Goal: Task Accomplishment & Management: Manage account settings

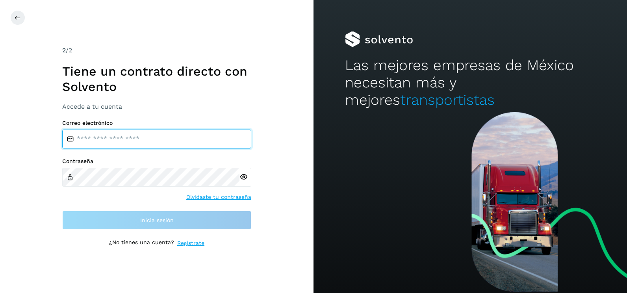
type input "**********"
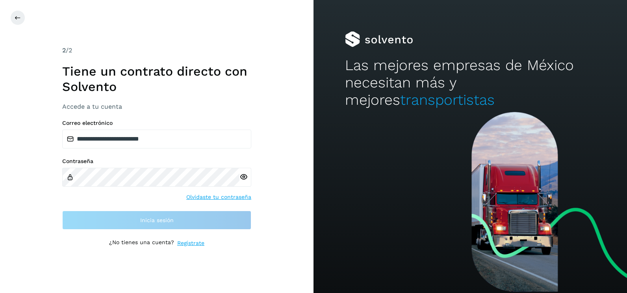
drag, startPoint x: 260, startPoint y: 158, endPoint x: 259, endPoint y: 200, distance: 42.6
click at [260, 158] on div "**********" at bounding box center [157, 146] width 314 height 293
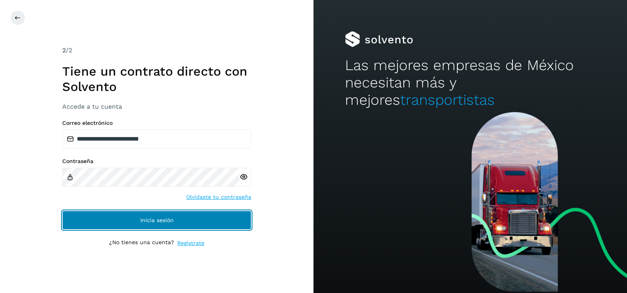
click at [233, 225] on button "Inicia sesión" at bounding box center [156, 220] width 189 height 19
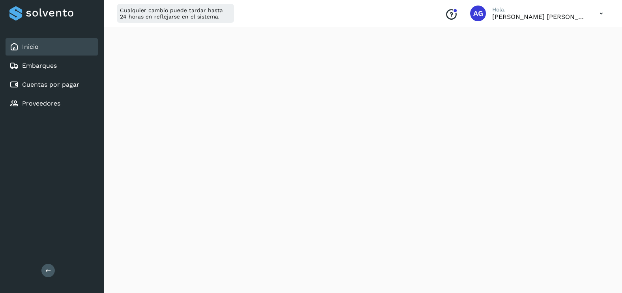
scroll to position [434, 0]
click at [72, 82] on link "Cuentas por pagar" at bounding box center [50, 84] width 57 height 7
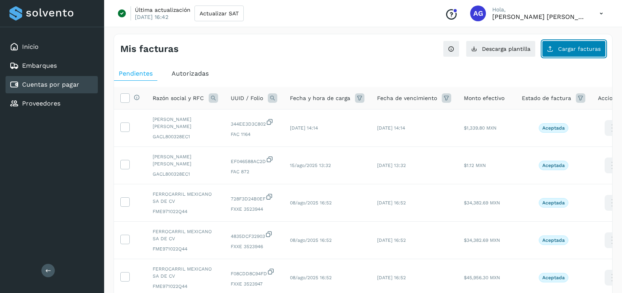
click at [583, 52] on button "Cargar facturas" at bounding box center [574, 49] width 64 height 17
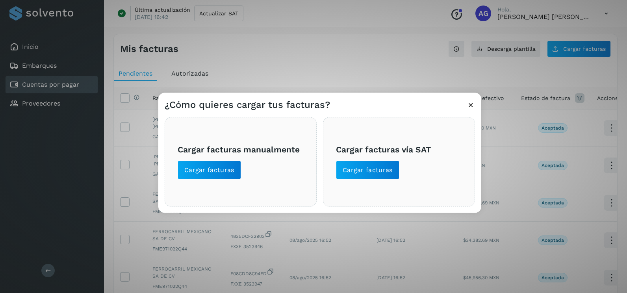
click at [358, 68] on div "¿Cómo quieres cargar tus facturas? Cargar facturas manualmente Cargar facturas …" at bounding box center [313, 146] width 627 height 293
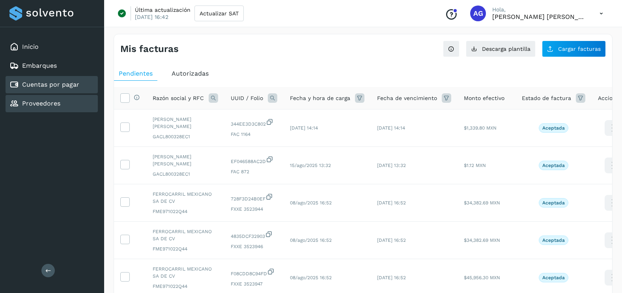
click at [69, 104] on div "Proveedores" at bounding box center [52, 103] width 92 height 17
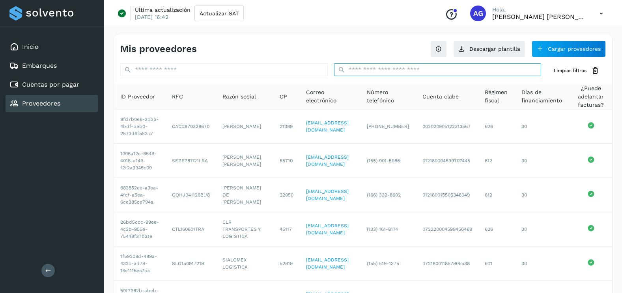
click at [397, 71] on input "text" at bounding box center [437, 69] width 207 height 13
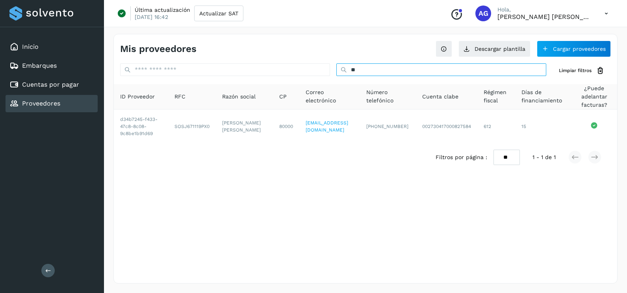
type input "*"
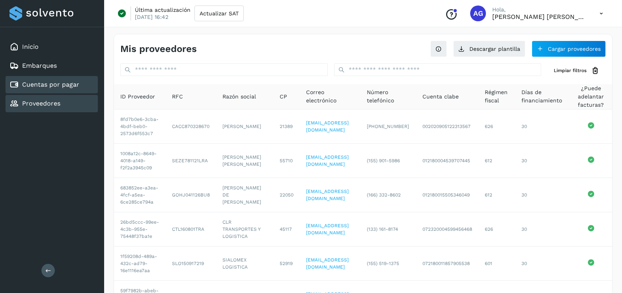
click at [60, 85] on link "Cuentas por pagar" at bounding box center [50, 84] width 57 height 7
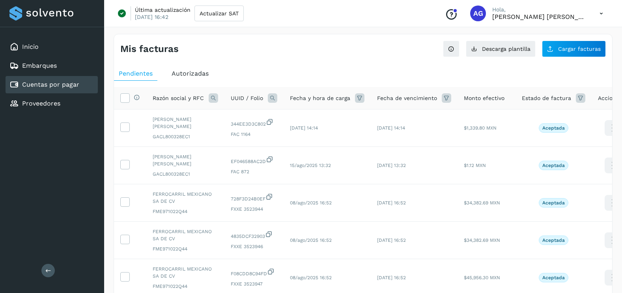
click at [190, 71] on span "Autorizadas" at bounding box center [189, 73] width 37 height 7
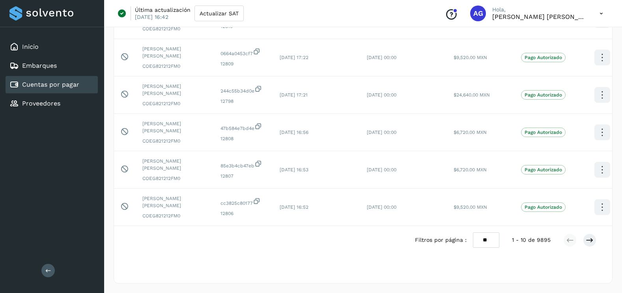
scroll to position [264, 0]
drag, startPoint x: 485, startPoint y: 241, endPoint x: 484, endPoint y: 247, distance: 6.0
click at [485, 241] on select "** ** **" at bounding box center [486, 240] width 26 height 15
select select "**"
click at [473, 233] on select "** ** **" at bounding box center [486, 240] width 26 height 15
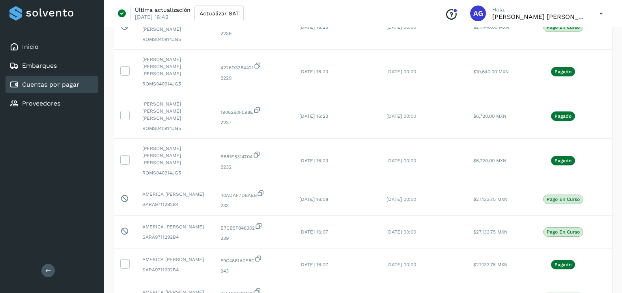
scroll to position [1738, 0]
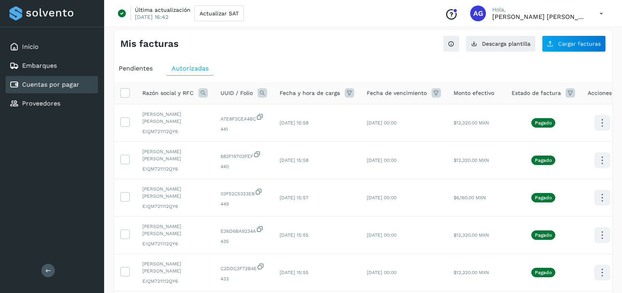
scroll to position [0, 0]
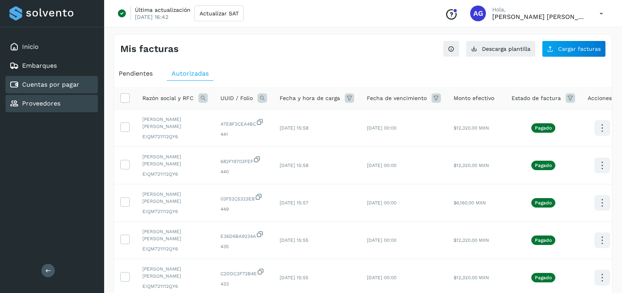
click at [75, 104] on div "Proveedores" at bounding box center [52, 103] width 92 height 17
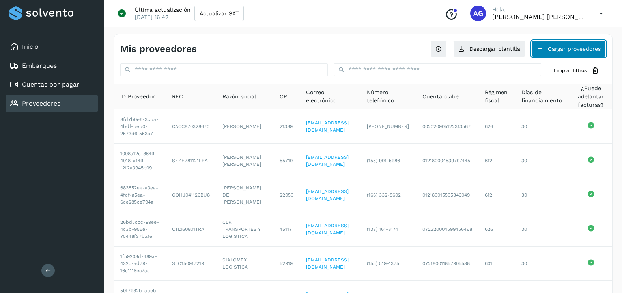
click at [586, 51] on button "Cargar proveedores" at bounding box center [568, 49] width 74 height 17
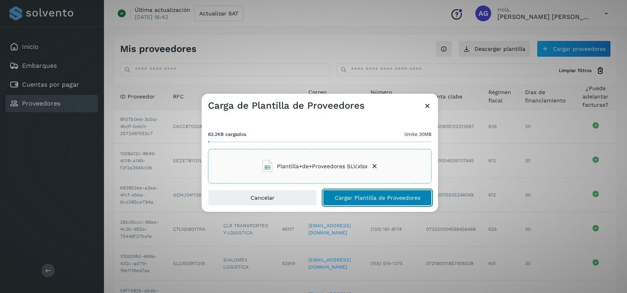
click at [383, 197] on span "Cargar Plantilla de Proveedores" at bounding box center [378, 198] width 86 height 6
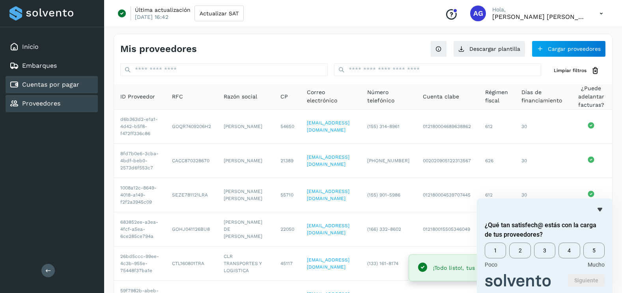
click at [69, 79] on div "Cuentas por pagar" at bounding box center [52, 84] width 92 height 17
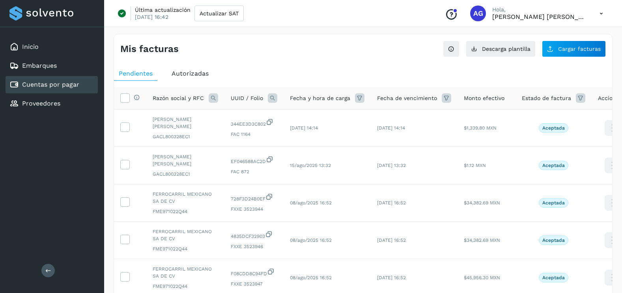
click at [385, 70] on ul "Pendientes Autorizadas" at bounding box center [363, 74] width 498 height 14
click at [575, 51] on span "Cargar facturas" at bounding box center [579, 49] width 43 height 6
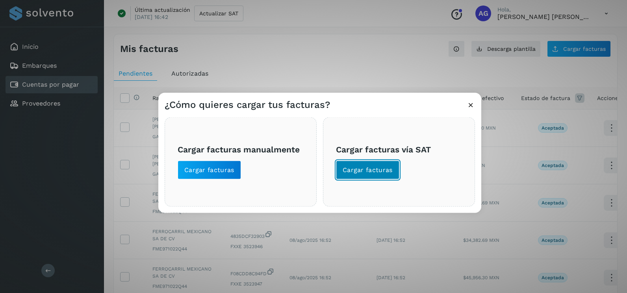
click at [363, 178] on button "Cargar facturas" at bounding box center [367, 170] width 63 height 19
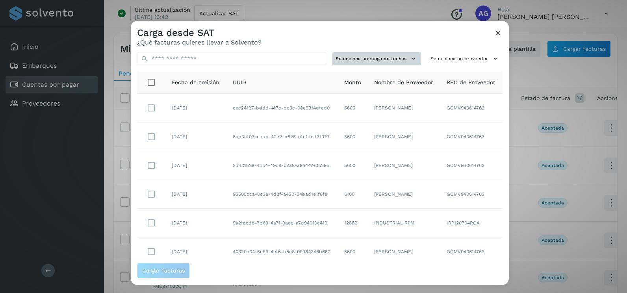
click at [396, 58] on button "Selecciona un rango de fechas" at bounding box center [377, 58] width 89 height 13
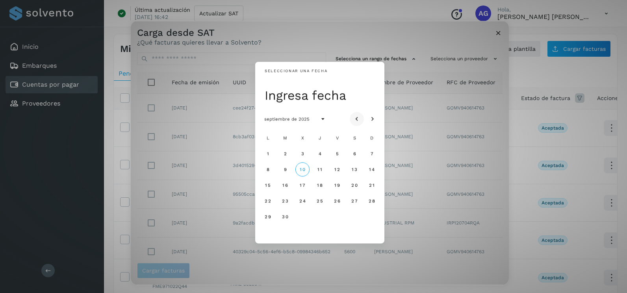
click at [357, 119] on icon "Mes anterior" at bounding box center [357, 119] width 8 height 8
click at [339, 185] on span "15" at bounding box center [337, 185] width 6 height 6
click at [355, 189] on button "16" at bounding box center [355, 185] width 14 height 14
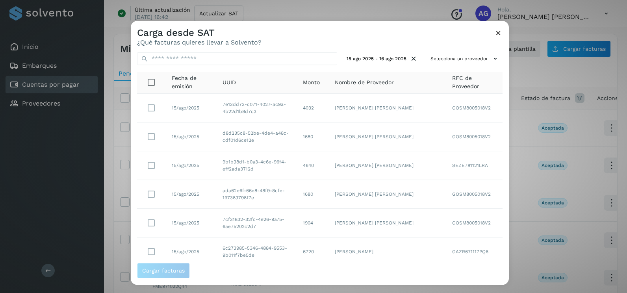
click at [355, 189] on div "15 ago 2025 - 16 ago 2025 Selecciona un proveedor Fecha de emisión UUID Monto N…" at bounding box center [320, 154] width 378 height 217
click at [455, 60] on button "Selecciona un proveedor" at bounding box center [465, 58] width 75 height 13
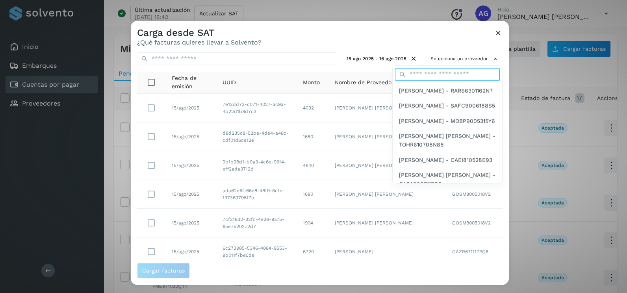
click at [428, 75] on input "text" at bounding box center [447, 74] width 105 height 13
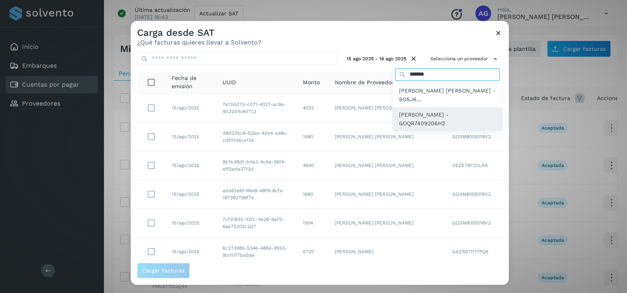
type input "*******"
click at [438, 116] on span "ROBERTO GOMEZ QUIJADA - GOQR7409206H2" at bounding box center [447, 119] width 97 height 18
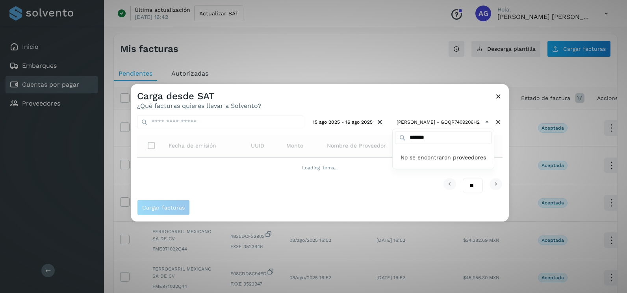
click at [369, 95] on div at bounding box center [444, 230] width 627 height 293
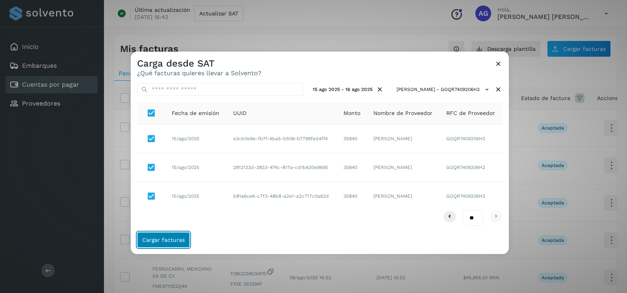
click at [171, 241] on span "Cargar facturas" at bounding box center [163, 240] width 43 height 6
click at [172, 243] on span "Cargar facturas" at bounding box center [163, 240] width 43 height 6
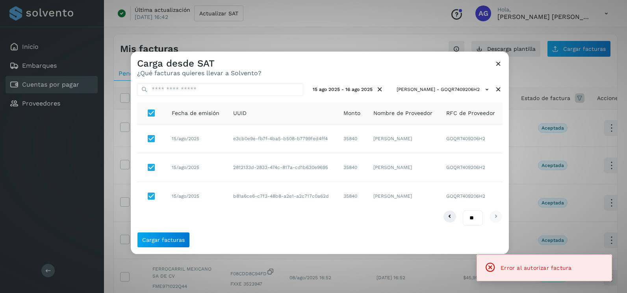
click at [497, 63] on icon at bounding box center [499, 64] width 8 height 8
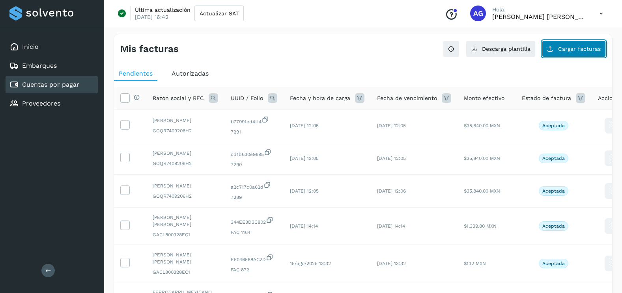
click at [571, 45] on button "Cargar facturas" at bounding box center [574, 49] width 64 height 17
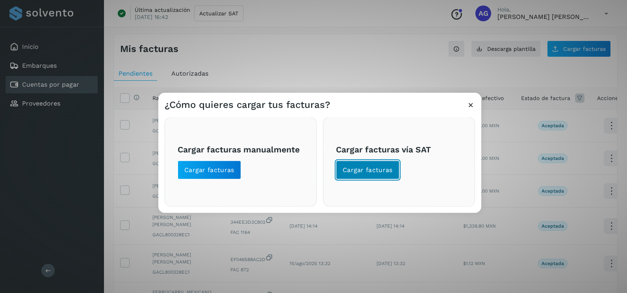
click at [378, 171] on span "Cargar facturas" at bounding box center [368, 170] width 50 height 9
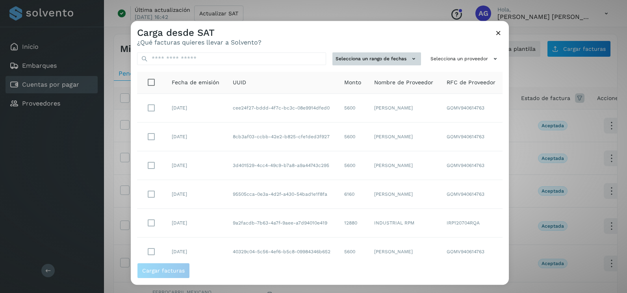
click at [394, 61] on button "Selecciona un rango de fechas" at bounding box center [377, 58] width 89 height 13
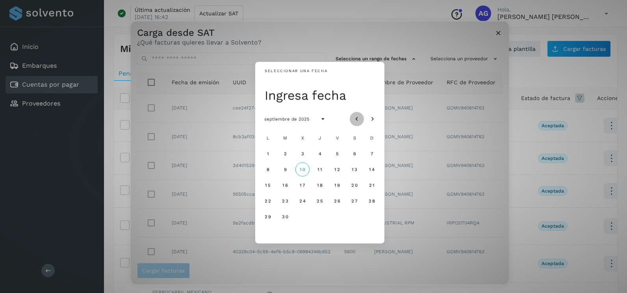
click at [360, 121] on icon "Mes anterior" at bounding box center [357, 119] width 8 height 8
drag, startPoint x: 267, startPoint y: 202, endPoint x: 285, endPoint y: 199, distance: 18.7
click at [269, 201] on span "18" at bounding box center [268, 201] width 6 height 6
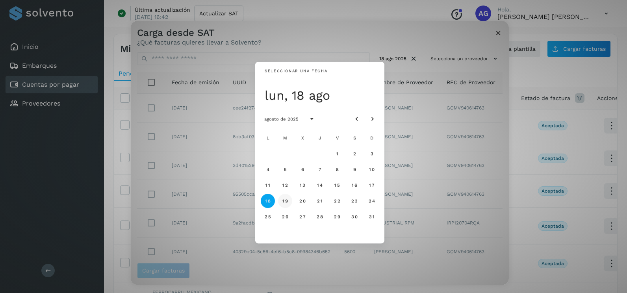
click at [287, 199] on span "19" at bounding box center [285, 201] width 6 height 6
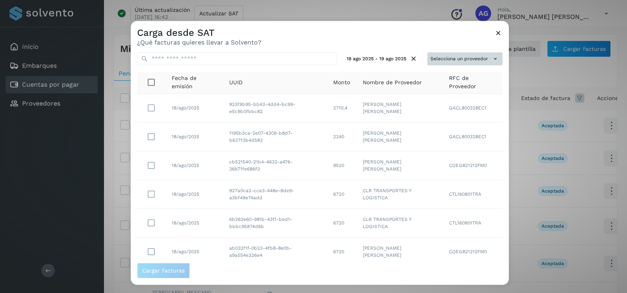
click at [491, 59] on icon at bounding box center [495, 59] width 8 height 8
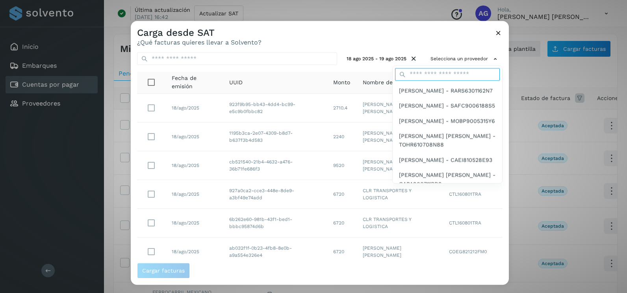
click at [443, 77] on input "text" at bounding box center [447, 74] width 105 height 13
type input "*******"
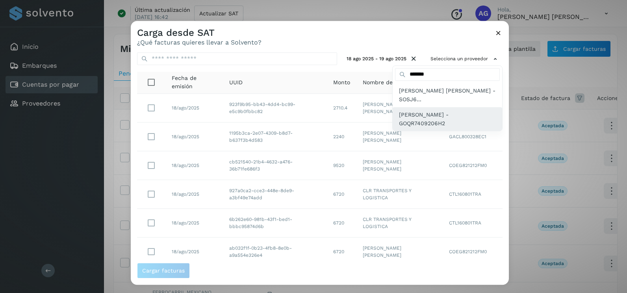
click at [429, 114] on span "ROBERTO GOMEZ QUIJADA - GOQR7409206H2" at bounding box center [447, 119] width 97 height 18
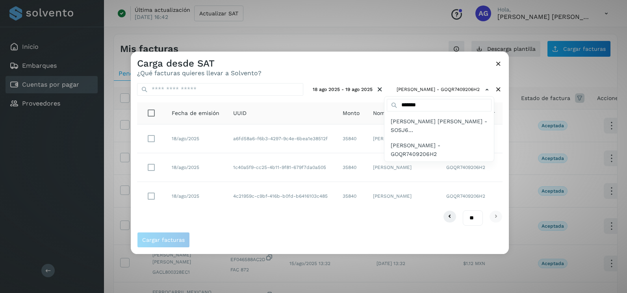
click at [280, 72] on div at bounding box center [444, 198] width 627 height 293
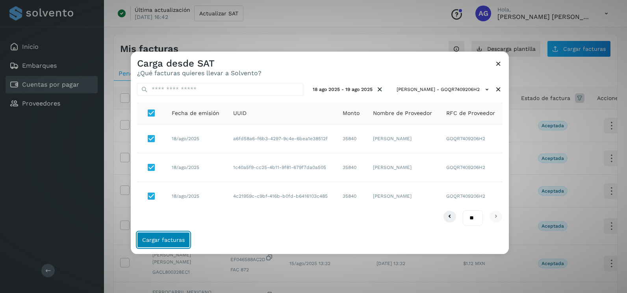
click at [177, 240] on span "Cargar facturas" at bounding box center [163, 240] width 43 height 6
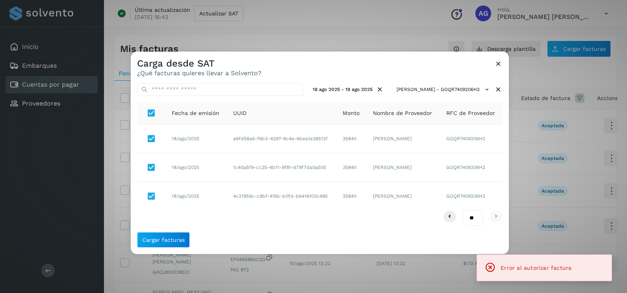
click at [498, 65] on icon at bounding box center [499, 64] width 8 height 8
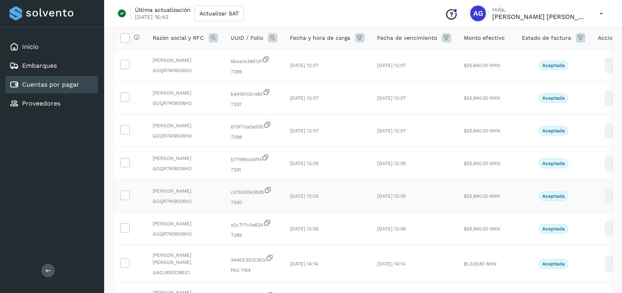
scroll to position [79, 0]
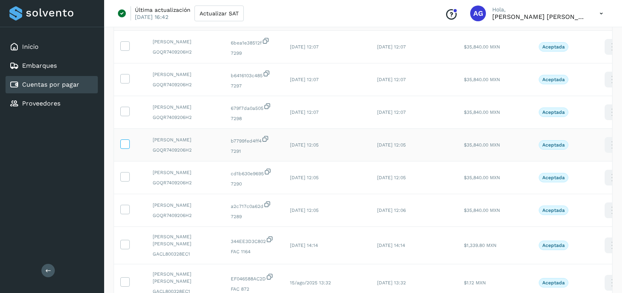
click at [127, 144] on icon at bounding box center [125, 144] width 8 height 8
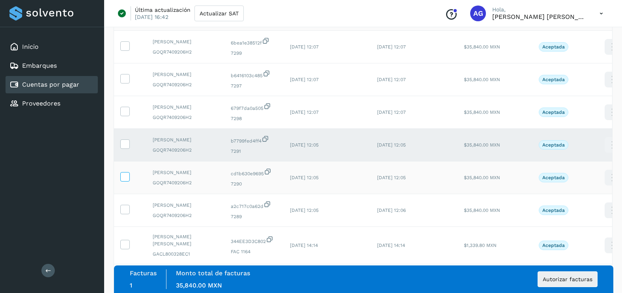
click at [125, 177] on icon at bounding box center [125, 176] width 8 height 8
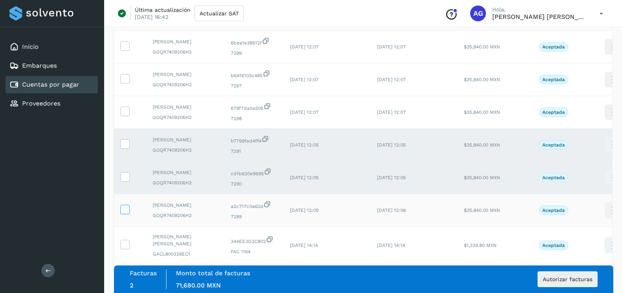
click at [128, 213] on span at bounding box center [125, 211] width 8 height 6
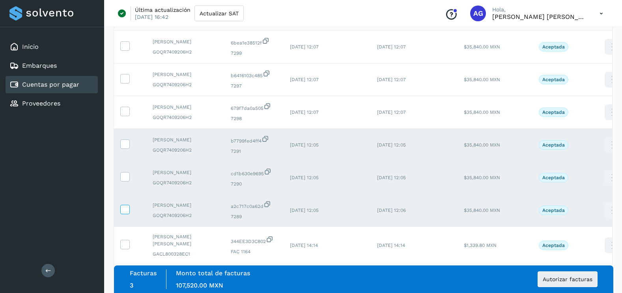
scroll to position [39, 0]
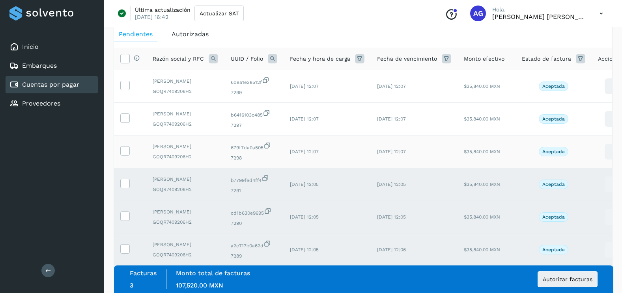
click at [130, 153] on td at bounding box center [130, 152] width 32 height 33
click at [126, 152] on icon at bounding box center [125, 150] width 8 height 8
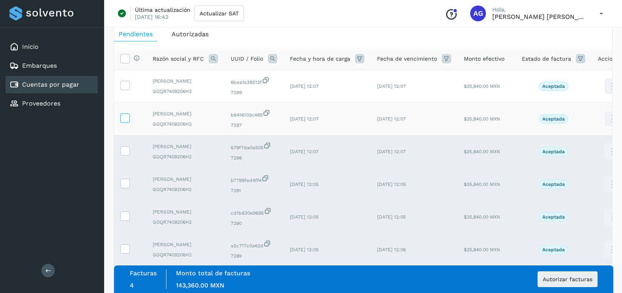
click at [129, 118] on label at bounding box center [124, 118] width 9 height 9
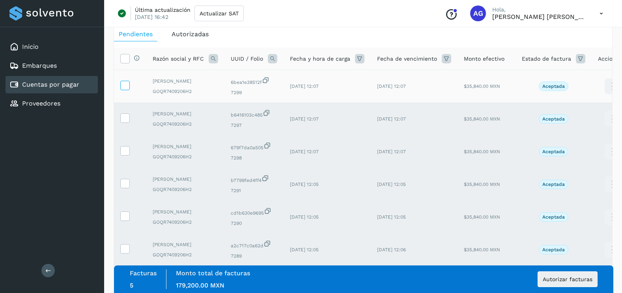
click at [126, 87] on icon at bounding box center [125, 85] width 8 height 8
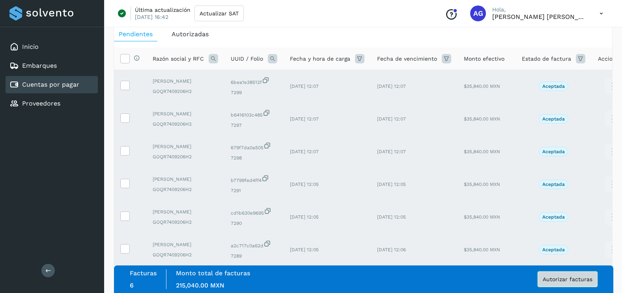
click at [580, 282] on span "Autorizar facturas" at bounding box center [567, 280] width 50 height 6
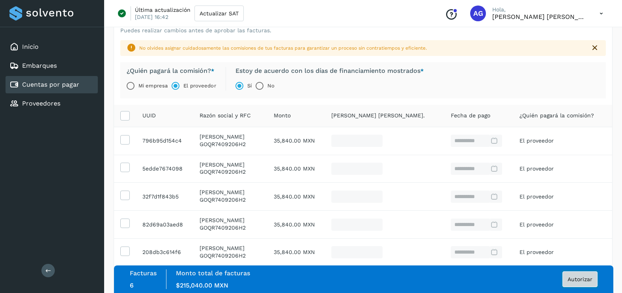
click at [582, 278] on span "Autorizar" at bounding box center [579, 280] width 25 height 6
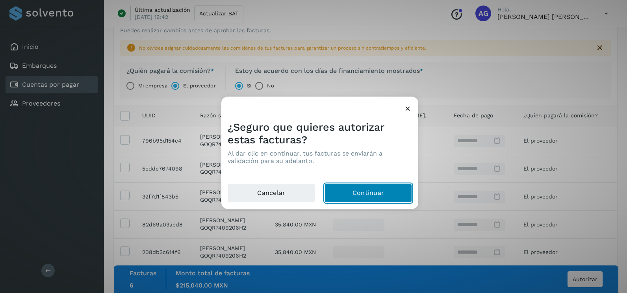
click at [354, 191] on button "Continuar" at bounding box center [368, 193] width 87 height 19
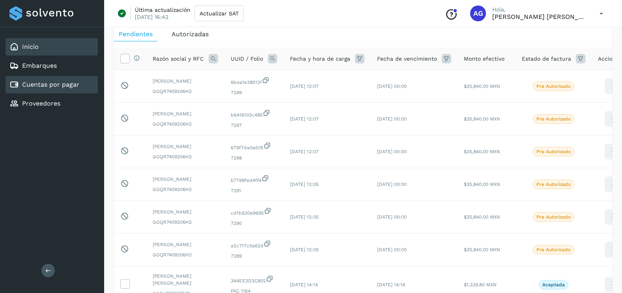
click at [48, 48] on div "Inicio" at bounding box center [52, 46] width 92 height 17
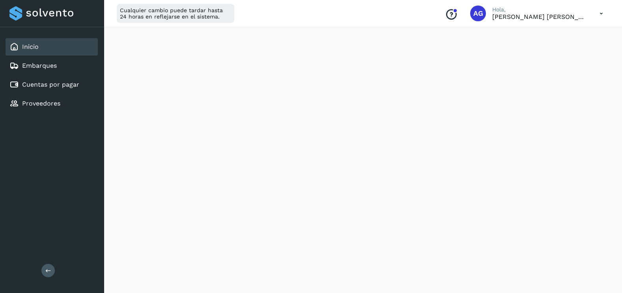
scroll to position [469, 0]
